Goal: Task Accomplishment & Management: Use online tool/utility

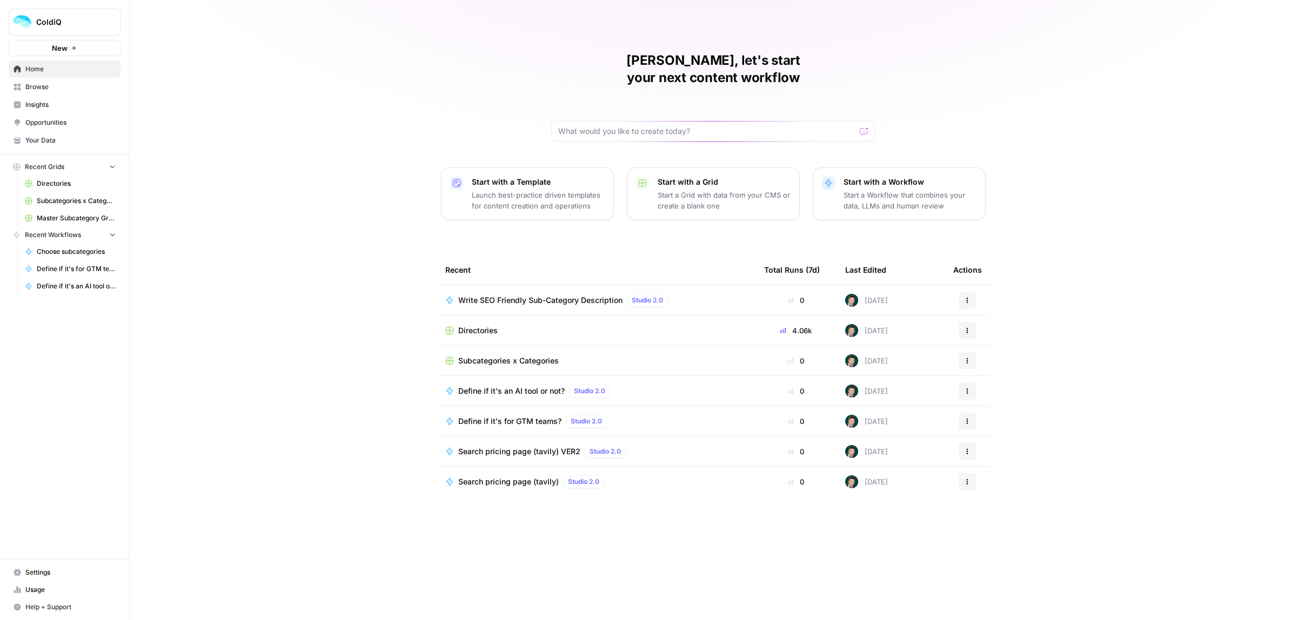
click at [29, 74] on link "Home" at bounding box center [65, 69] width 112 height 17
click at [29, 85] on span "Browse" at bounding box center [70, 87] width 90 height 10
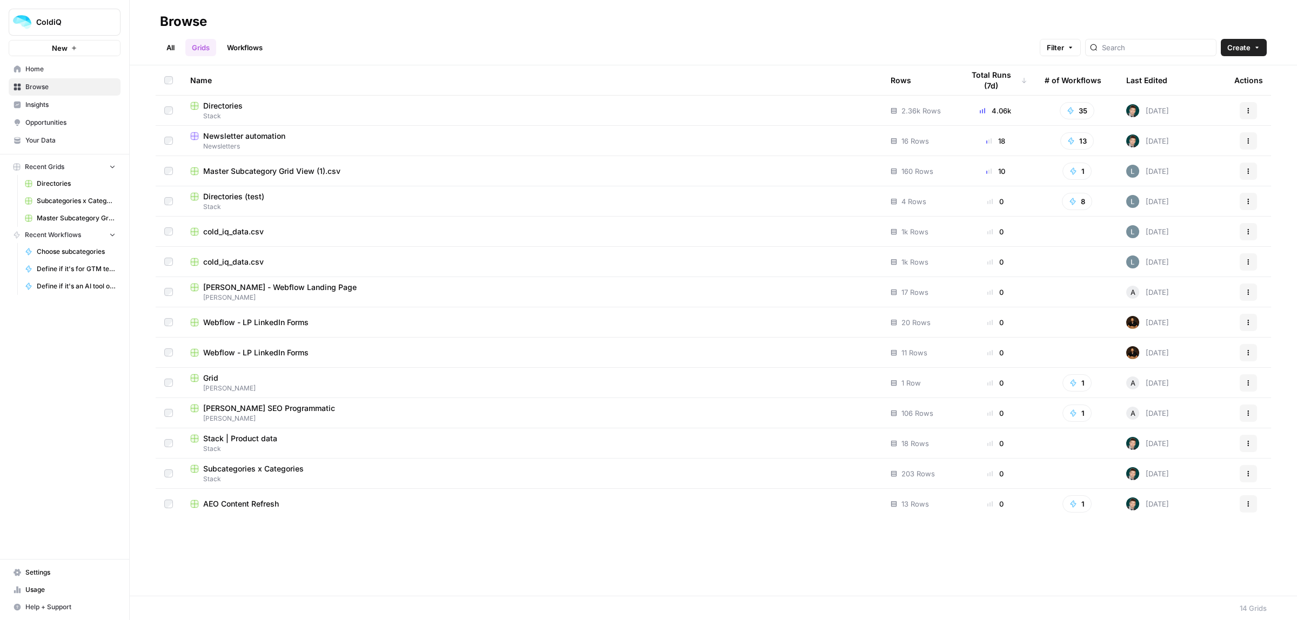
click at [270, 136] on span "Newsletter automation" at bounding box center [244, 136] width 82 height 11
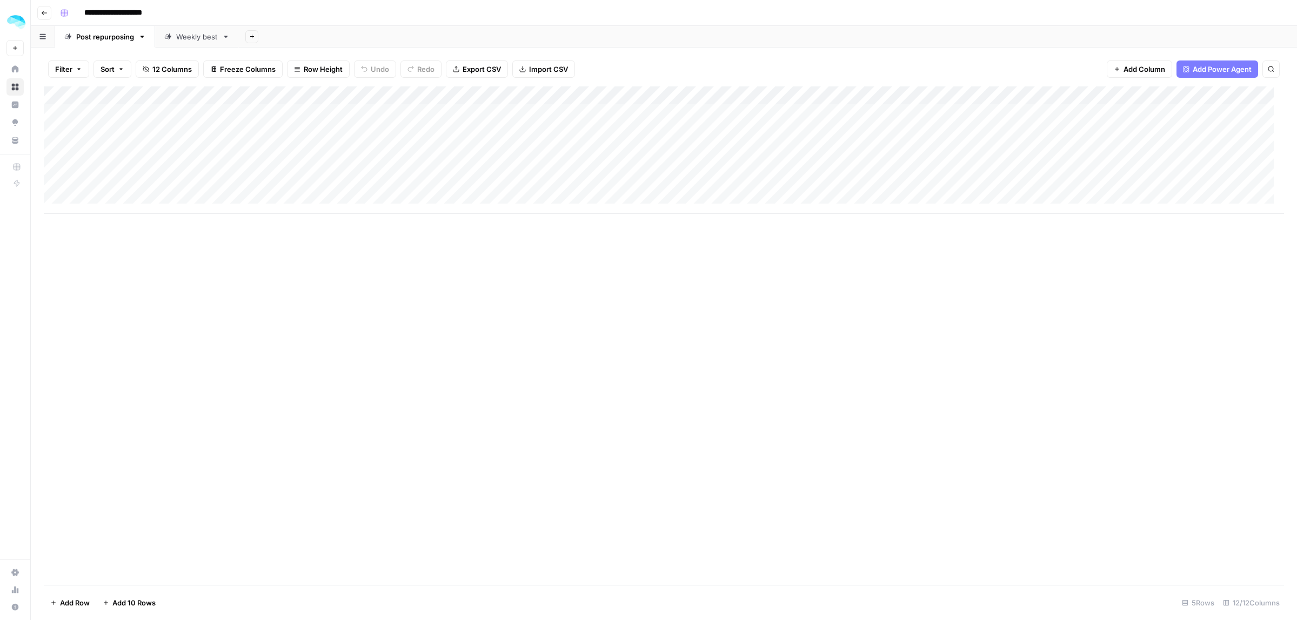
click at [104, 186] on div "Add Column" at bounding box center [664, 150] width 1240 height 128
click at [319, 186] on div "Add Column" at bounding box center [664, 150] width 1240 height 128
click at [509, 184] on div "Add Column" at bounding box center [664, 150] width 1240 height 128
click at [785, 185] on div "Add Column" at bounding box center [664, 150] width 1240 height 128
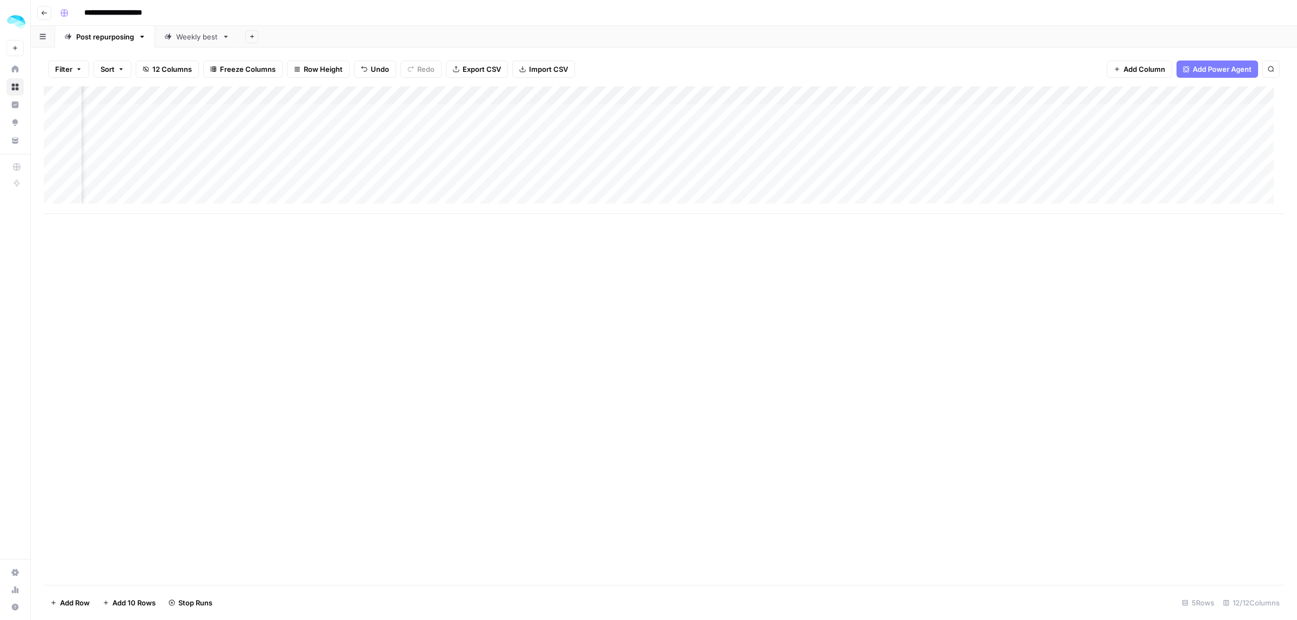
scroll to position [0, 164]
click at [500, 185] on div "Add Column" at bounding box center [664, 150] width 1240 height 128
drag, startPoint x: 553, startPoint y: 232, endPoint x: 465, endPoint y: 229, distance: 87.6
click at [465, 229] on body "**********" at bounding box center [648, 310] width 1297 height 620
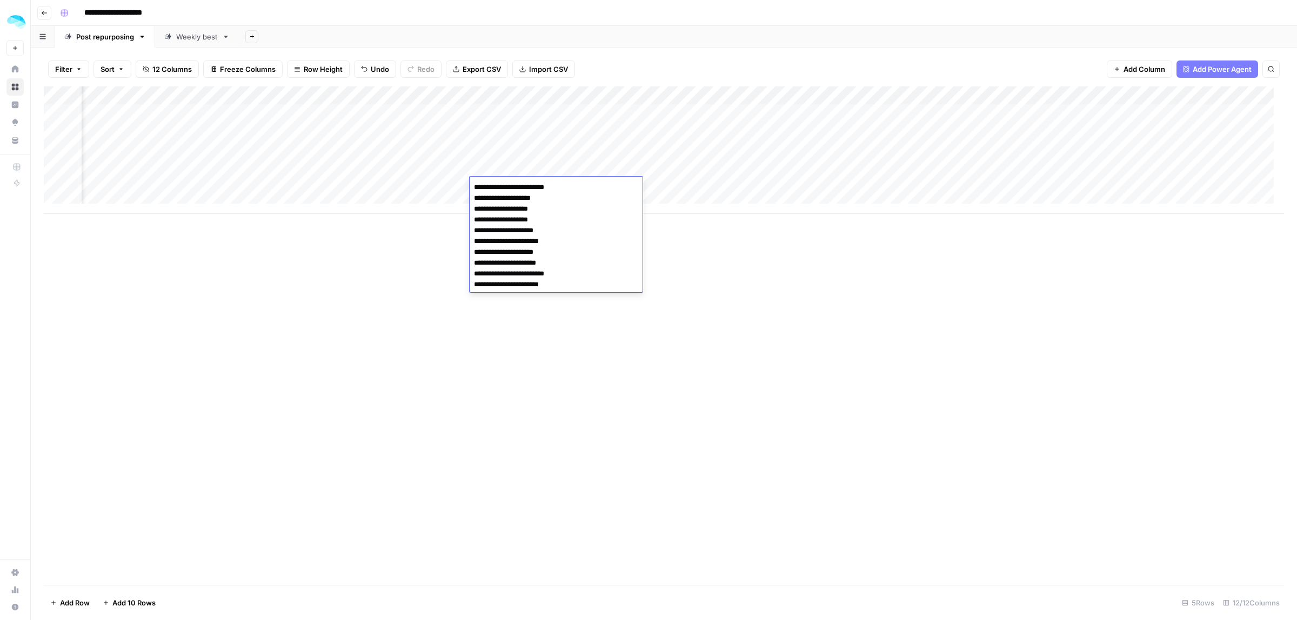
click at [769, 236] on div "Add Column" at bounding box center [664, 335] width 1240 height 499
click at [776, 188] on div "Add Column" at bounding box center [664, 150] width 1240 height 128
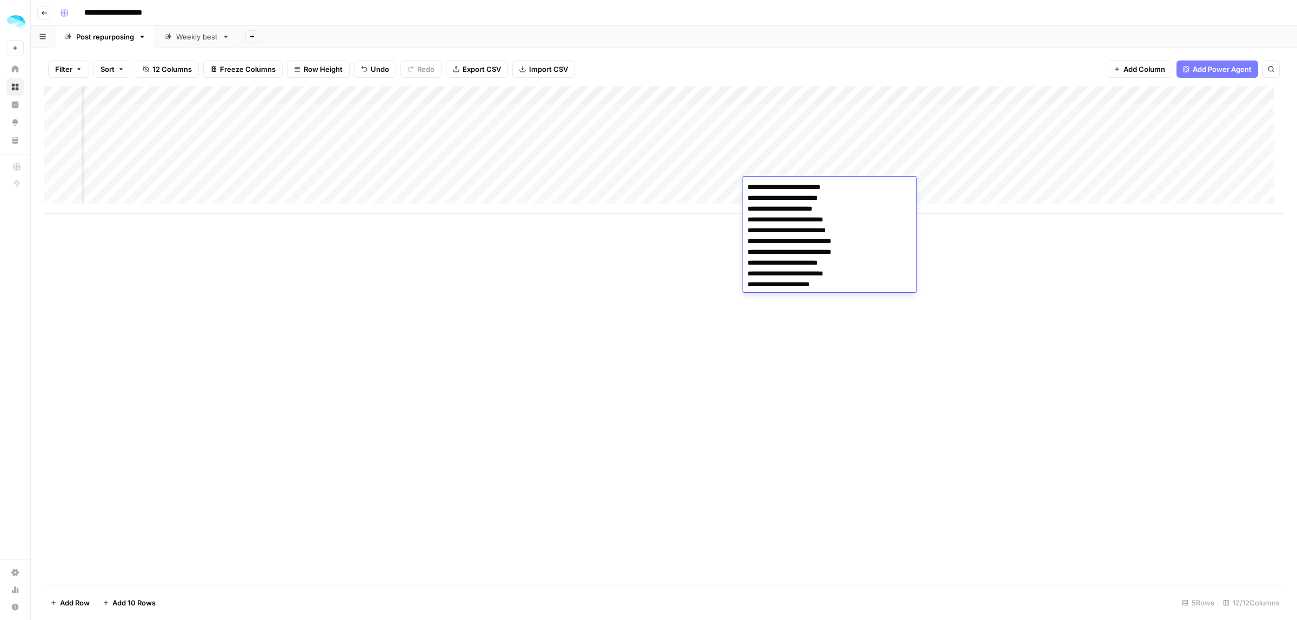
drag, startPoint x: 846, startPoint y: 220, endPoint x: 735, endPoint y: 222, distance: 110.8
click at [735, 222] on body "**********" at bounding box center [648, 310] width 1297 height 620
drag, startPoint x: 854, startPoint y: 242, endPoint x: 727, endPoint y: 243, distance: 127.0
click at [727, 243] on body "**********" at bounding box center [648, 310] width 1297 height 620
click at [664, 304] on div "Add Column" at bounding box center [664, 335] width 1240 height 499
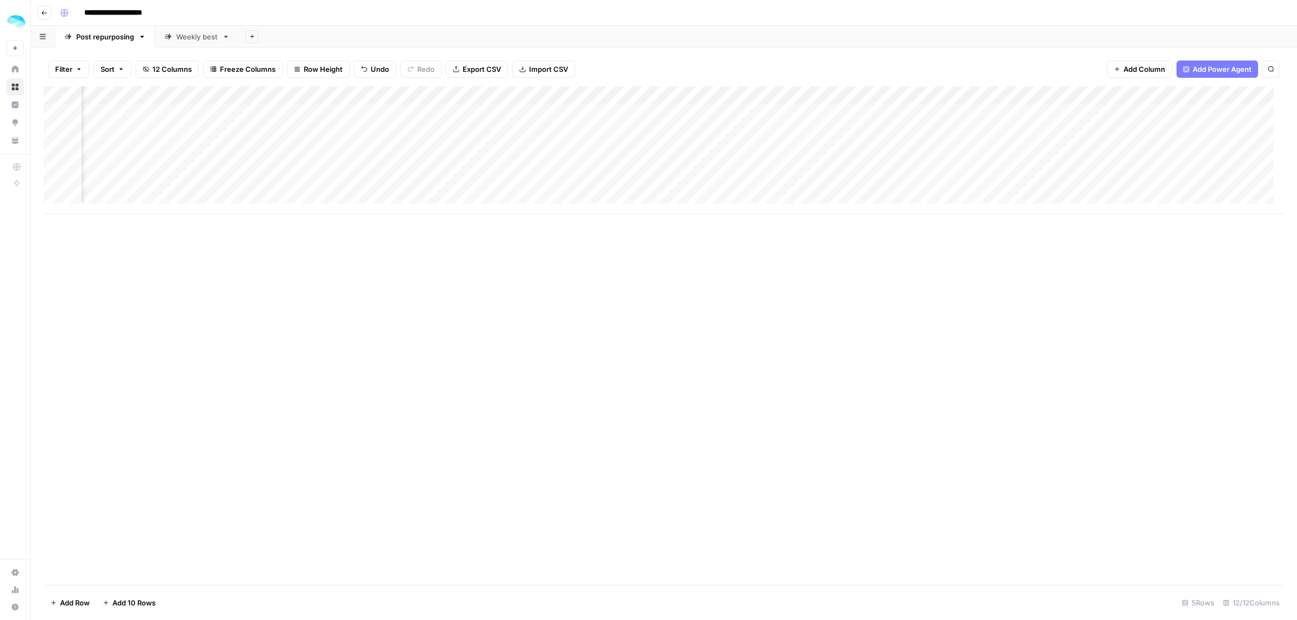
click at [896, 188] on div "Add Column" at bounding box center [664, 150] width 1240 height 128
click at [963, 173] on div "Add Column" at bounding box center [664, 150] width 1240 height 128
click at [886, 185] on div "Add Column" at bounding box center [664, 150] width 1240 height 128
click at [807, 187] on div "Add Column" at bounding box center [664, 150] width 1240 height 128
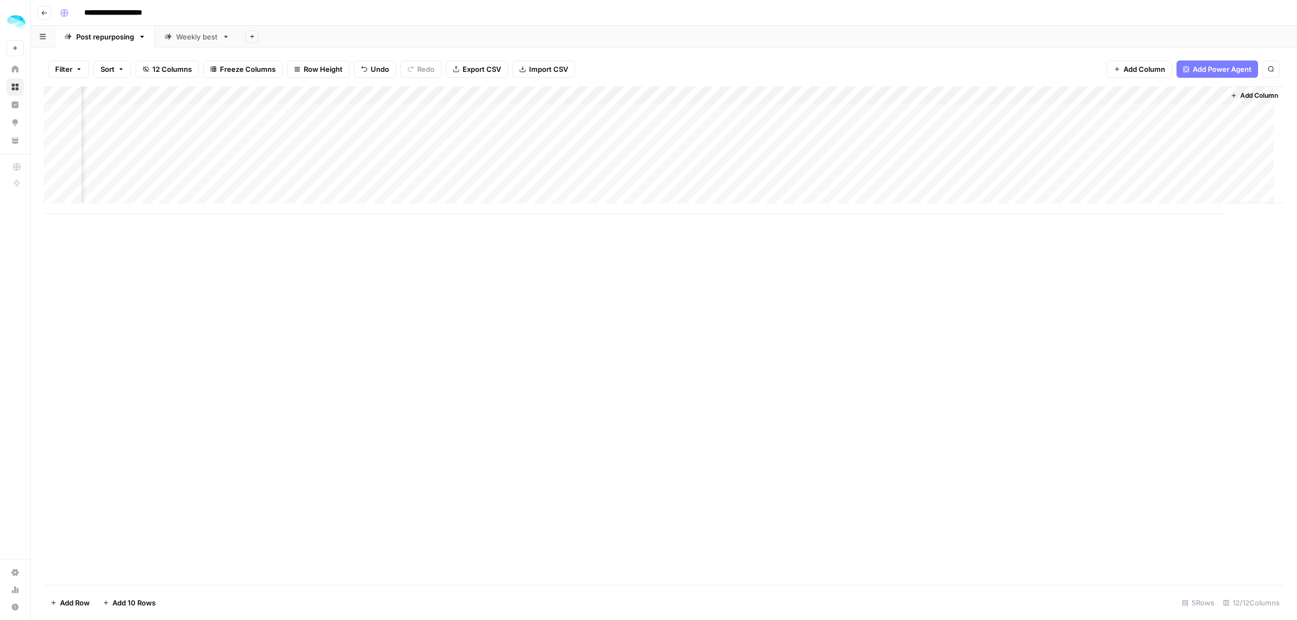
click at [807, 187] on div "Add Column" at bounding box center [664, 150] width 1240 height 128
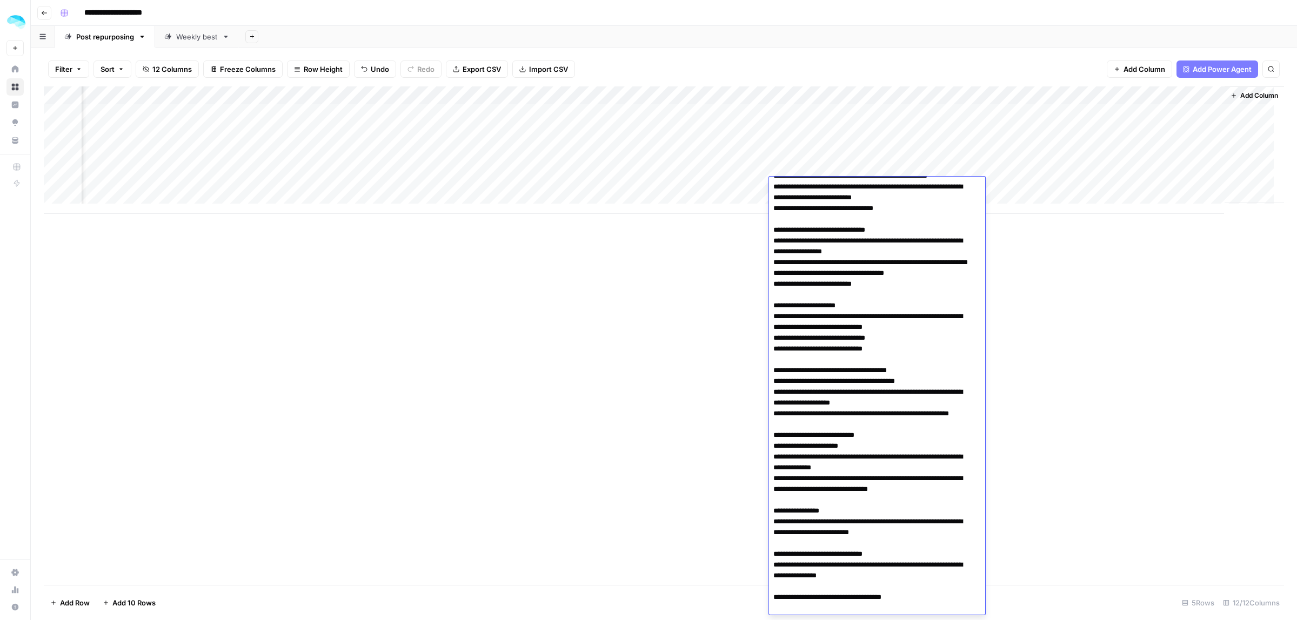
scroll to position [0, 0]
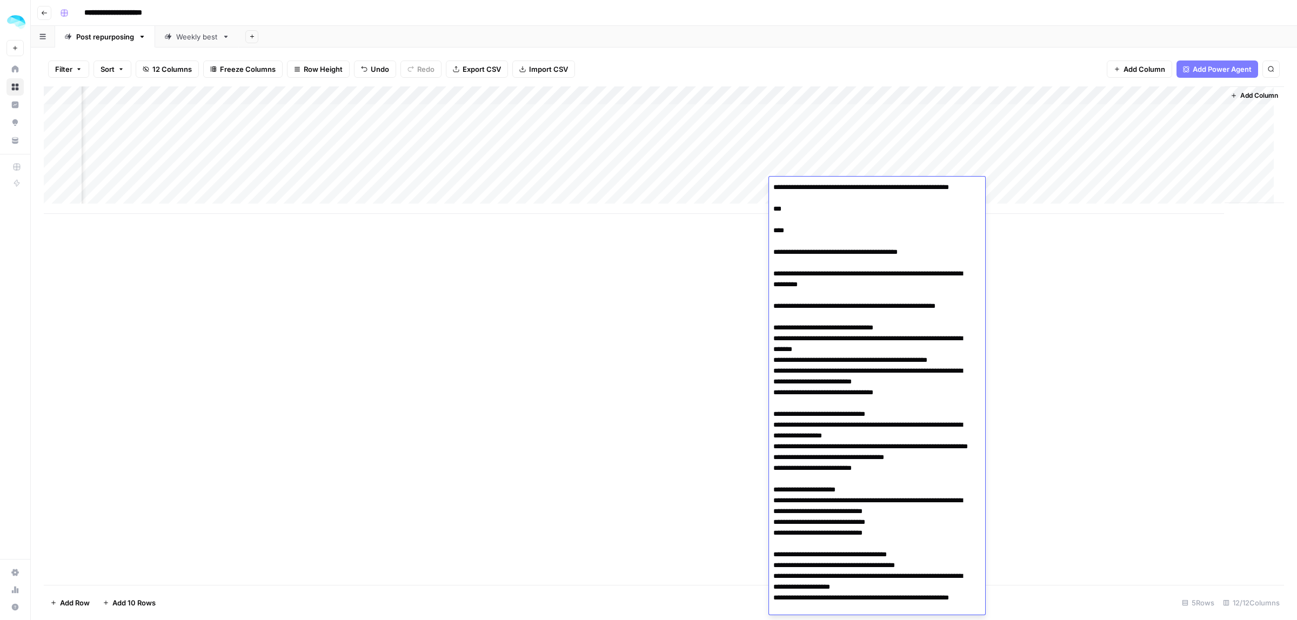
drag, startPoint x: 917, startPoint y: 520, endPoint x: 771, endPoint y: 261, distance: 297.4
click at [771, 261] on textarea at bounding box center [872, 544] width 206 height 729
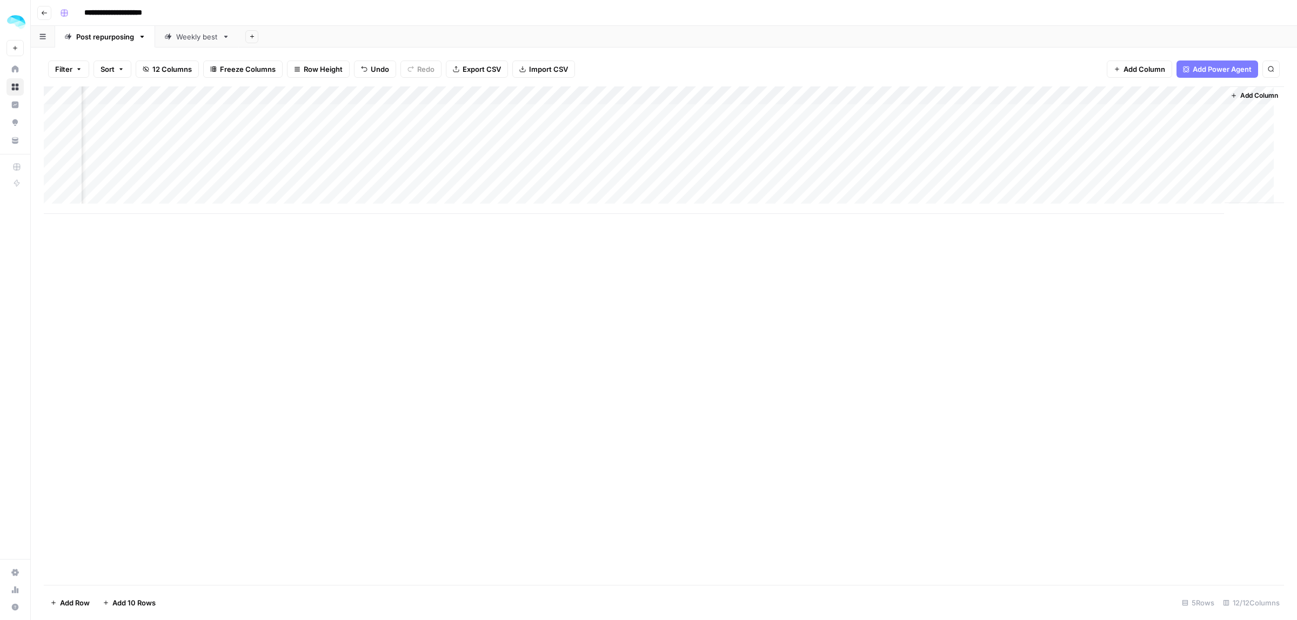
click at [682, 381] on div "Add Column" at bounding box center [664, 335] width 1240 height 499
click at [571, 185] on div "Add Column" at bounding box center [664, 150] width 1240 height 128
click at [327, 279] on div "Add Column" at bounding box center [664, 335] width 1240 height 499
click at [277, 183] on div "Add Column" at bounding box center [664, 150] width 1240 height 128
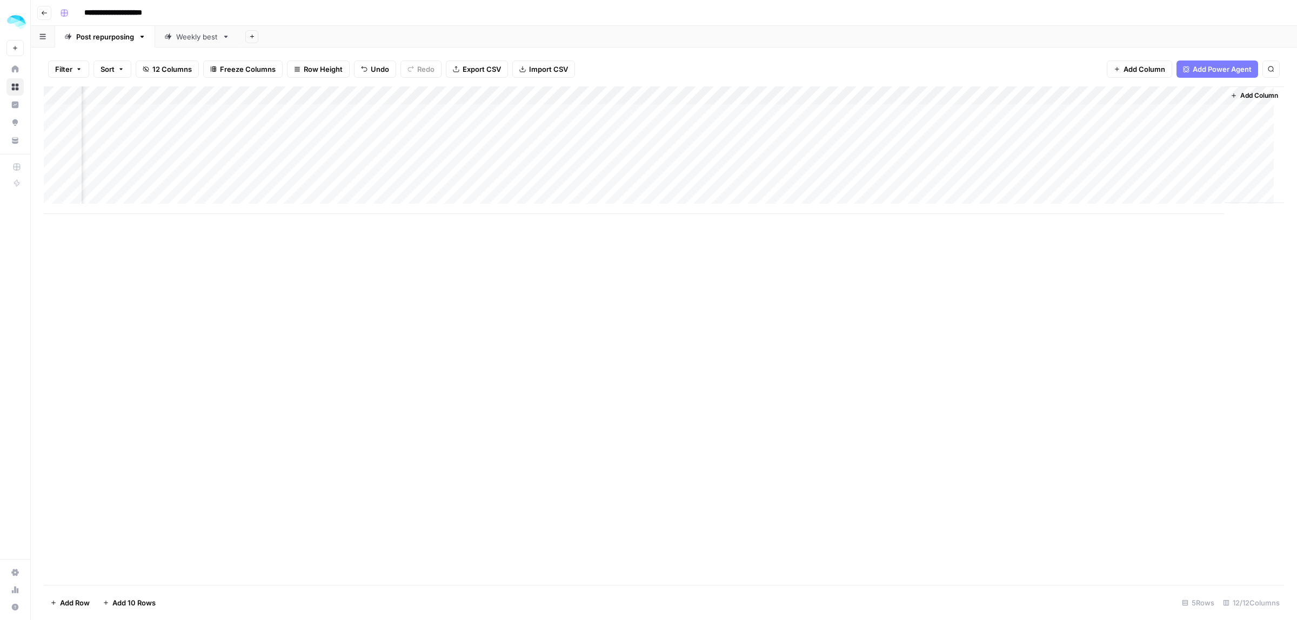
click at [277, 183] on div "Add Column" at bounding box center [664, 150] width 1240 height 128
drag, startPoint x: 316, startPoint y: 260, endPoint x: 219, endPoint y: 263, distance: 96.8
click at [219, 263] on body "**********" at bounding box center [648, 310] width 1297 height 620
